Goal: Task Accomplishment & Management: Manage account settings

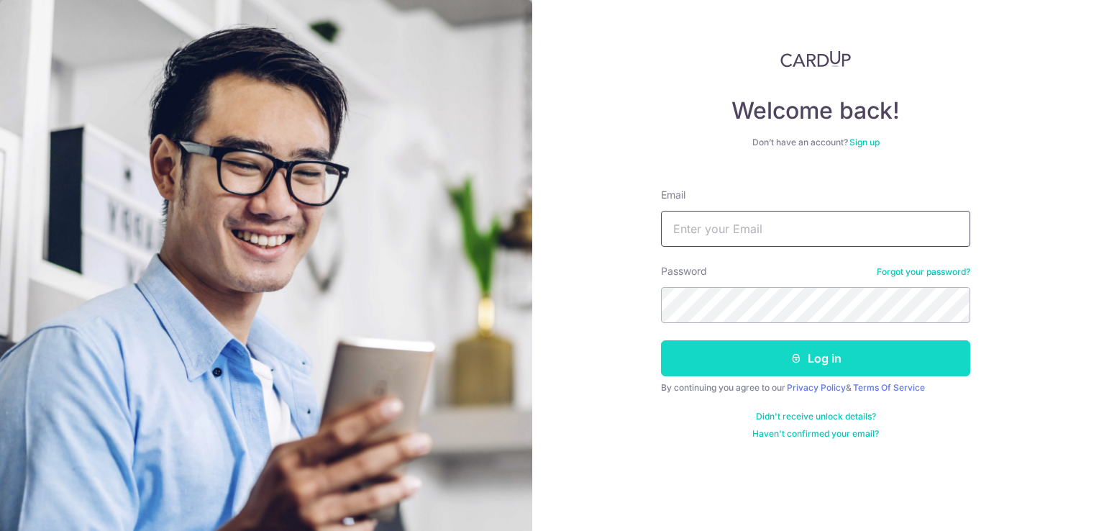
type input "[DOMAIN_NAME][EMAIL_ADDRESS][DOMAIN_NAME]"
click at [817, 358] on button "Log in" at bounding box center [815, 358] width 309 height 36
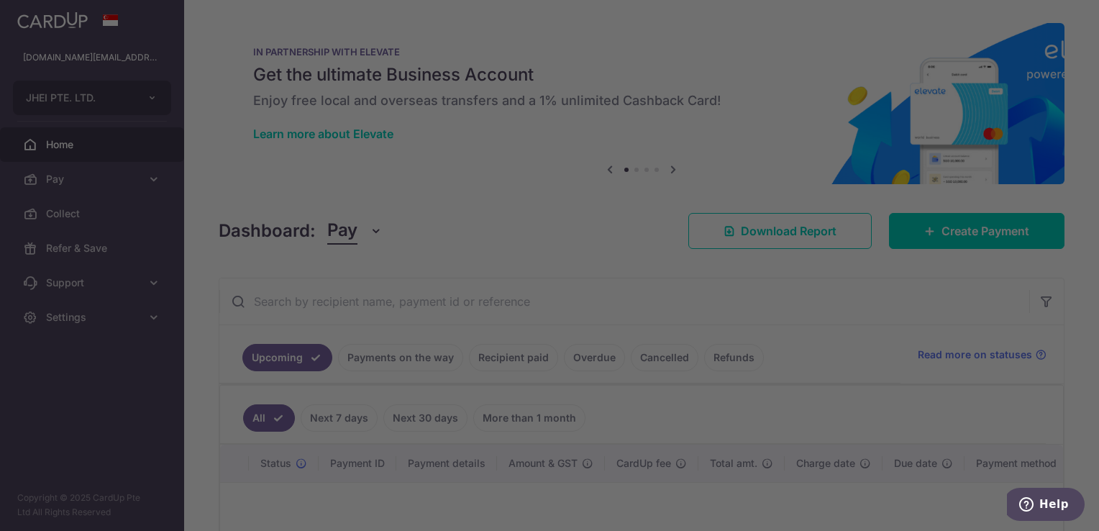
click at [112, 175] on div at bounding box center [555, 268] width 1110 height 536
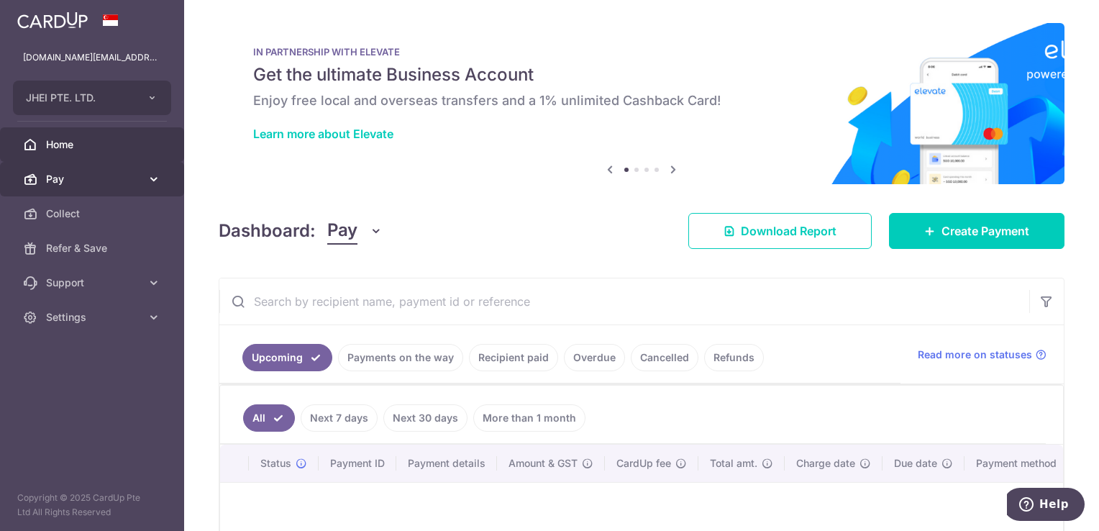
click at [135, 176] on span "Pay" at bounding box center [93, 179] width 95 height 14
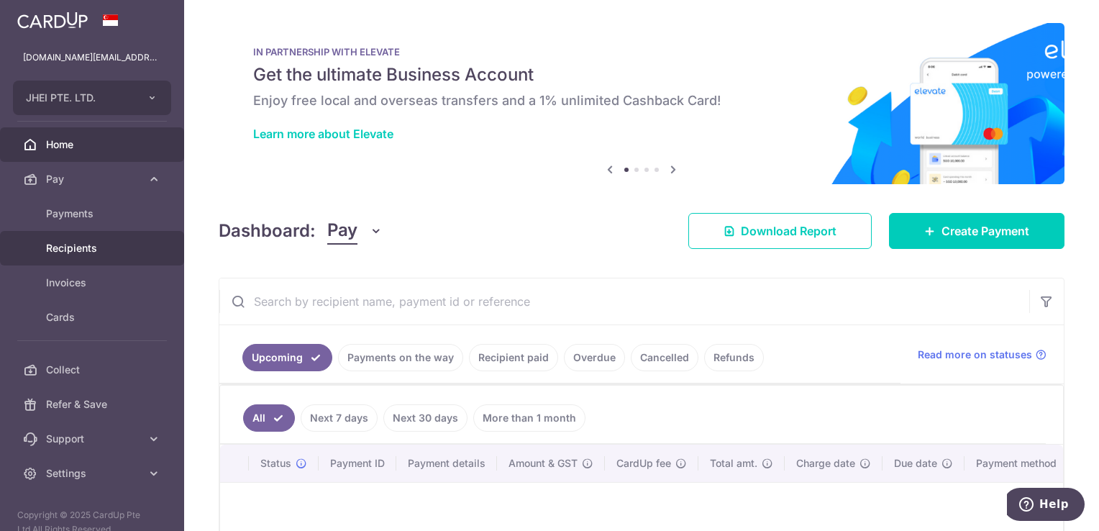
click at [101, 255] on link "Recipients" at bounding box center [92, 248] width 184 height 35
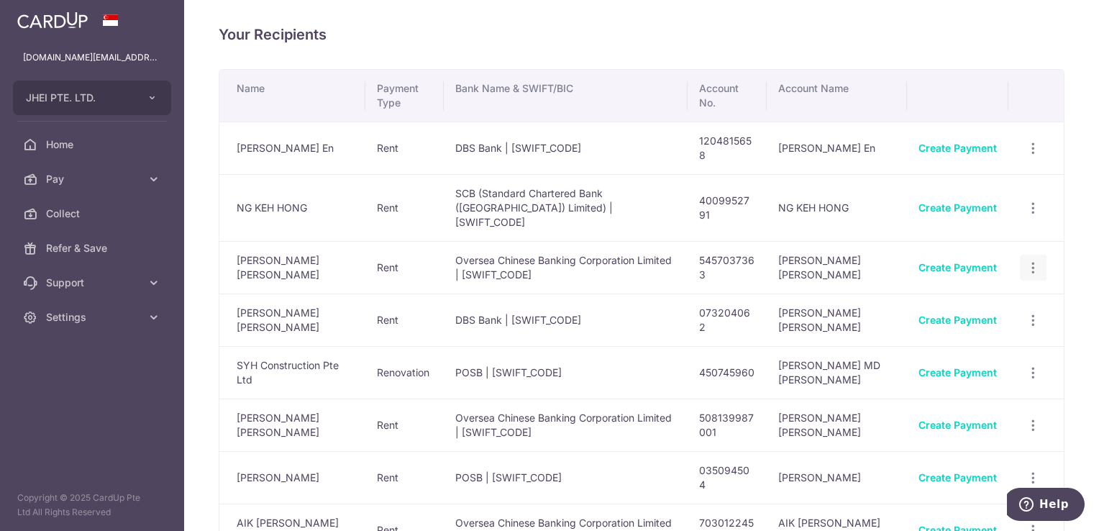
click at [1026, 260] on icon "button" at bounding box center [1033, 267] width 15 height 15
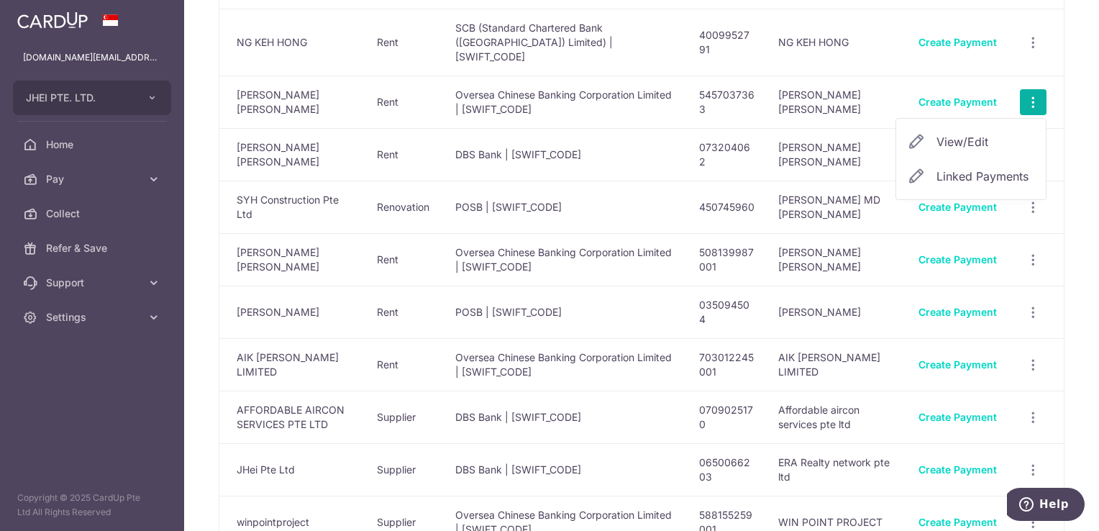
scroll to position [207, 0]
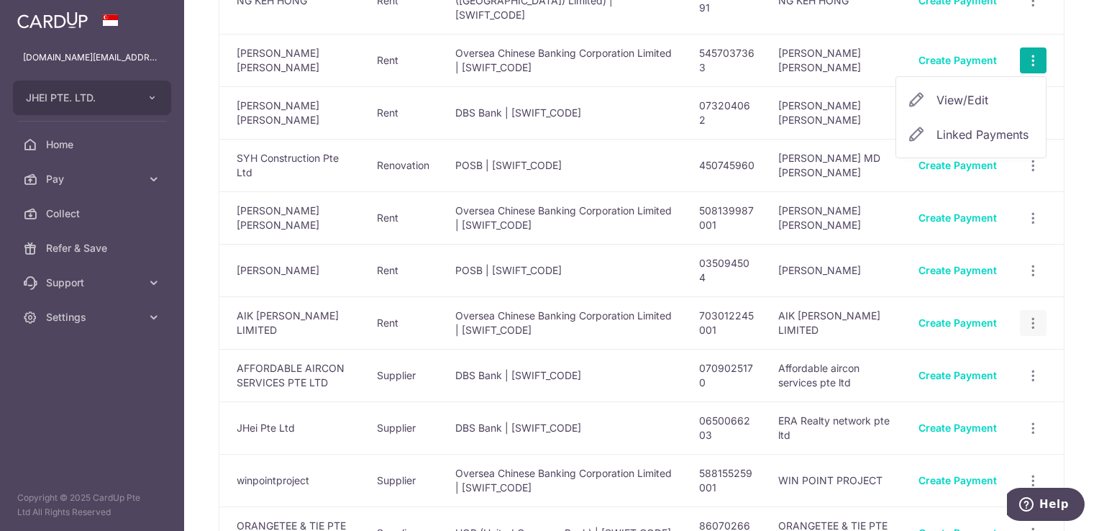
click at [1027, 316] on icon "button" at bounding box center [1033, 323] width 15 height 15
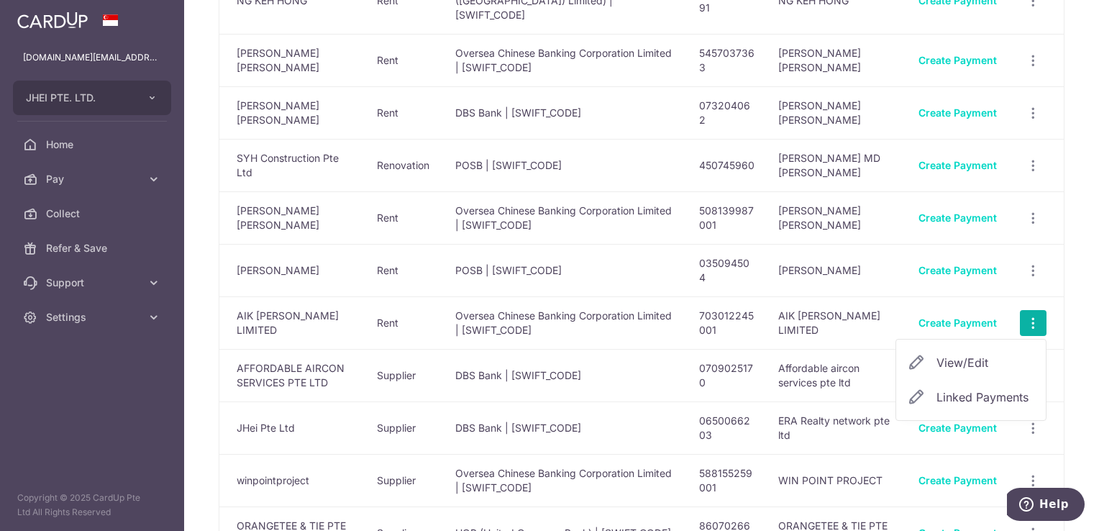
click at [984, 354] on span "View/Edit" at bounding box center [986, 362] width 98 height 17
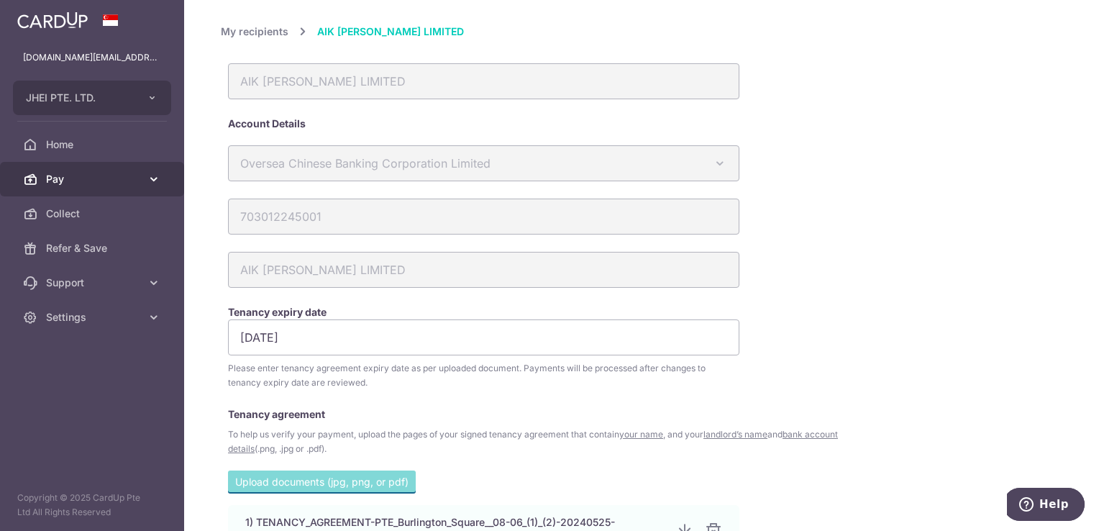
click at [155, 176] on icon at bounding box center [154, 179] width 14 height 14
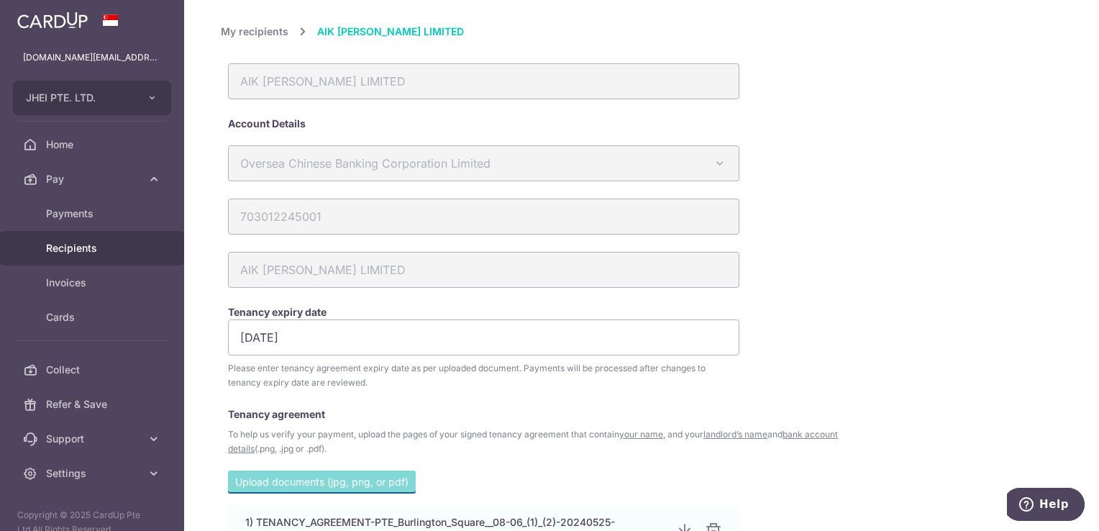
click at [119, 242] on span "Recipients" at bounding box center [93, 248] width 95 height 14
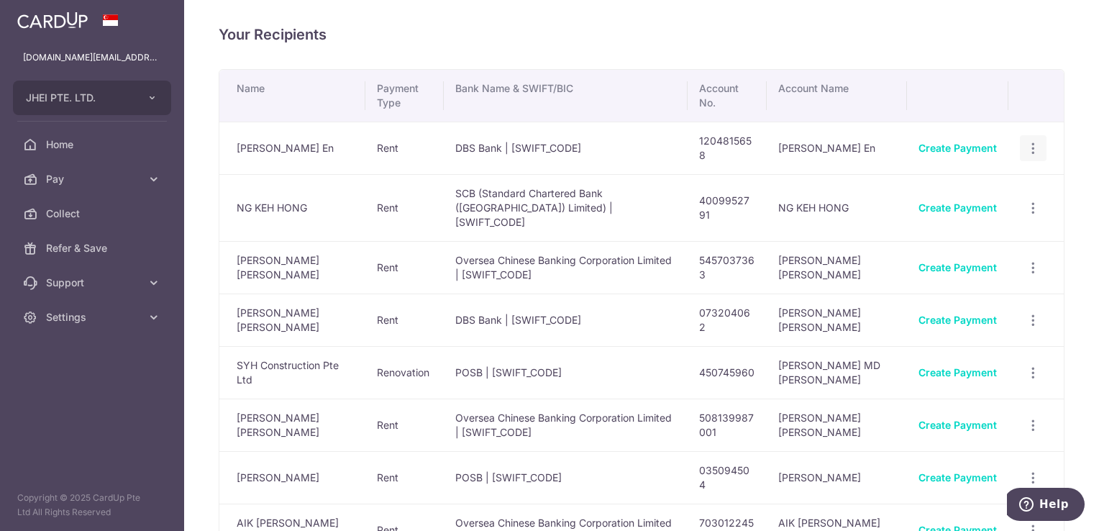
click at [1026, 151] on icon "button" at bounding box center [1033, 148] width 15 height 15
click at [974, 189] on span "View/Edit" at bounding box center [986, 187] width 98 height 17
click at [1027, 201] on icon "button" at bounding box center [1033, 208] width 15 height 15
click at [968, 239] on span "View/Edit" at bounding box center [986, 247] width 98 height 17
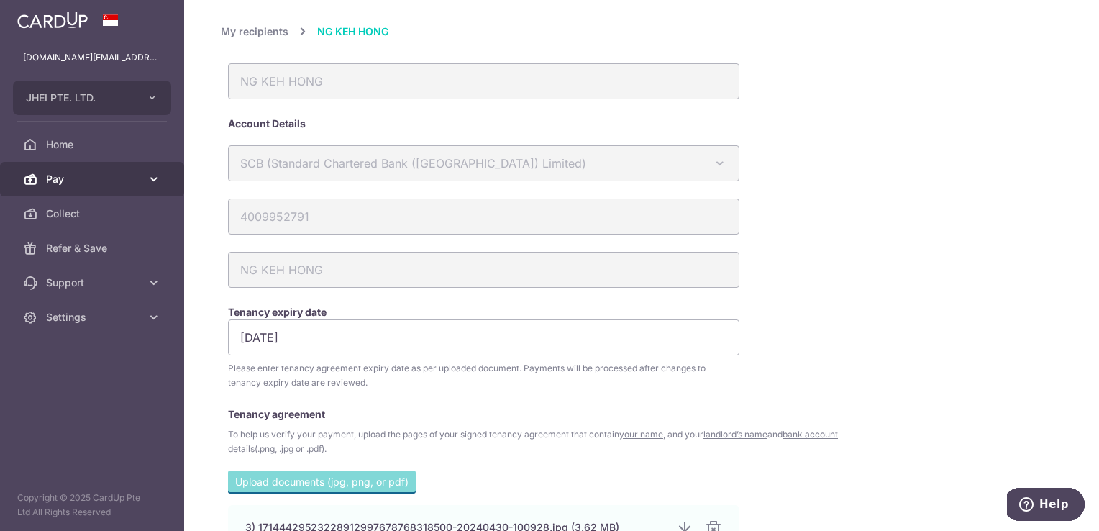
click at [141, 184] on link "Pay" at bounding box center [92, 179] width 184 height 35
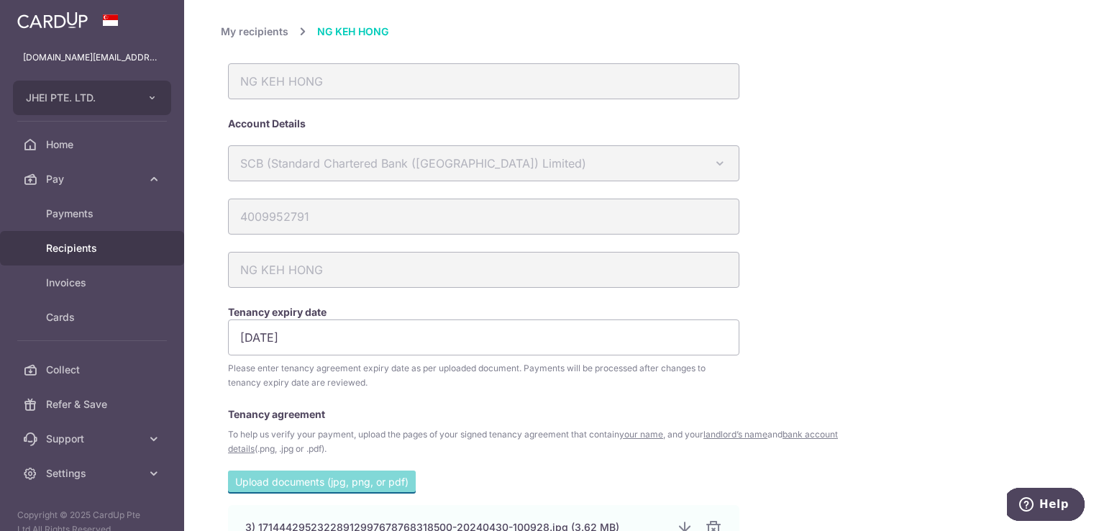
click at [118, 252] on span "Recipients" at bounding box center [93, 248] width 95 height 14
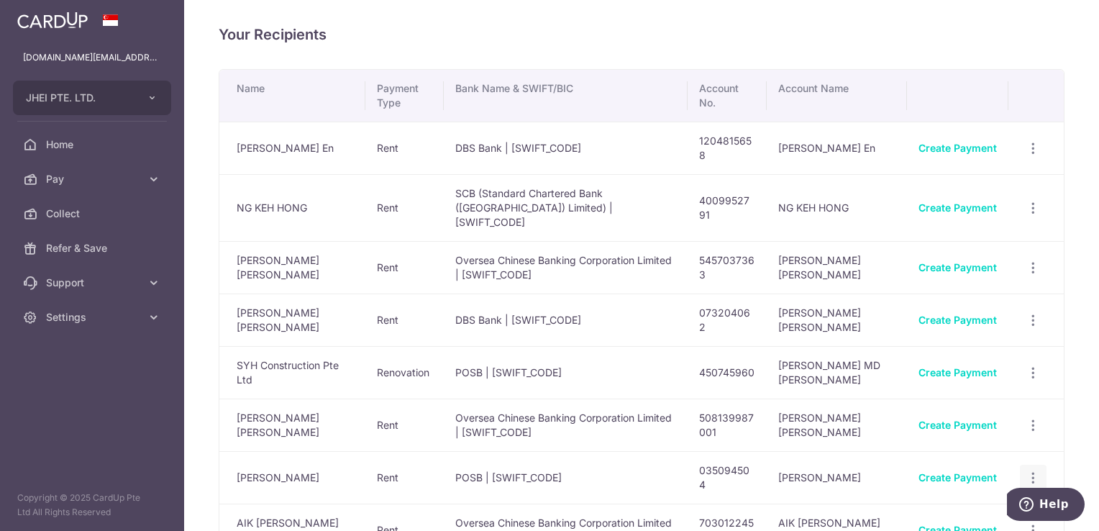
click at [1027, 470] on icon "button" at bounding box center [1033, 477] width 15 height 15
click at [970, 509] on span "View/Edit" at bounding box center [986, 517] width 98 height 17
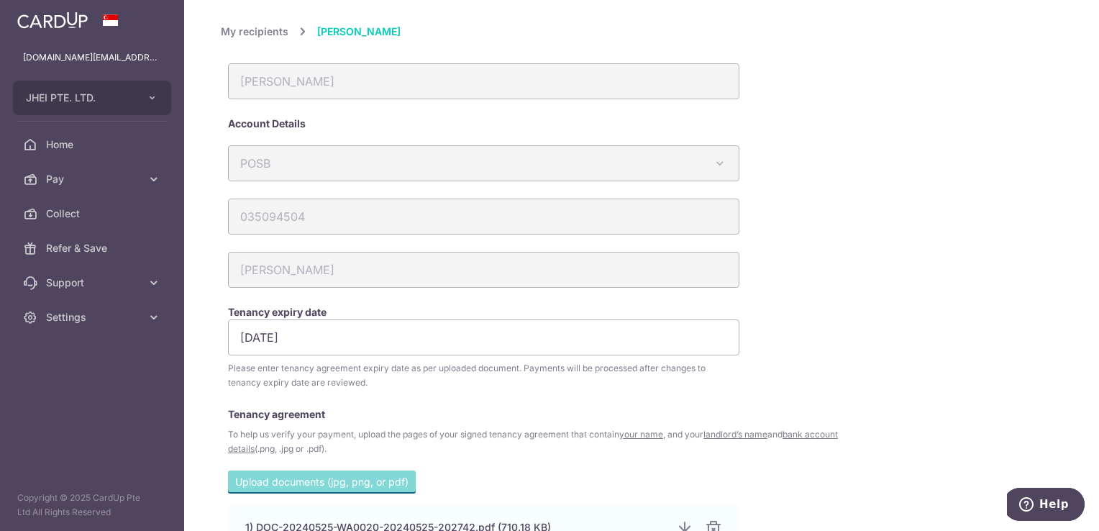
click at [261, 27] on link "My recipients" at bounding box center [255, 31] width 68 height 17
